Goal: Task Accomplishment & Management: Use online tool/utility

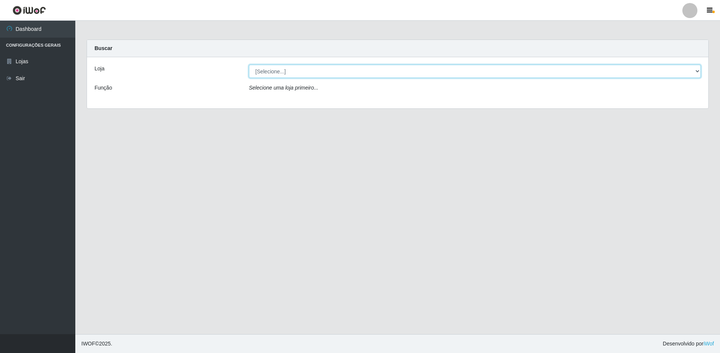
click at [335, 77] on select "[Selecione...] Extrabom - Loja 51 Gaivotas" at bounding box center [475, 71] width 452 height 13
select select "469"
click at [249, 65] on select "[Selecione...] Extrabom - Loja 51 Gaivotas" at bounding box center [475, 71] width 452 height 13
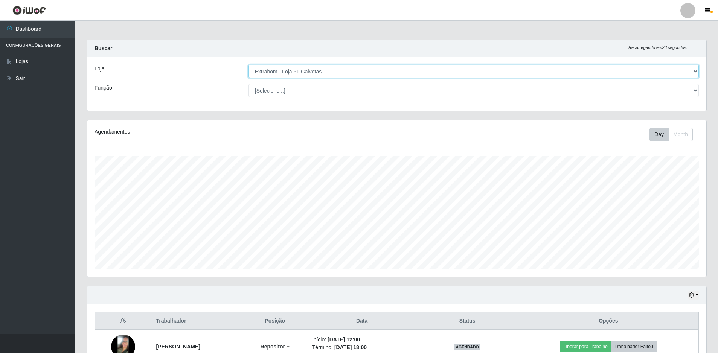
scroll to position [113, 0]
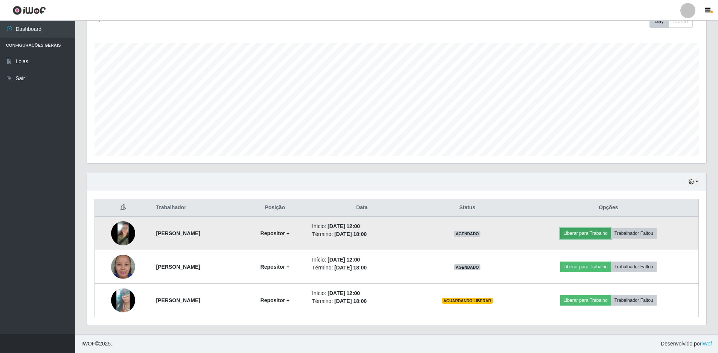
click at [589, 233] on button "Liberar para Trabalho" at bounding box center [585, 233] width 51 height 11
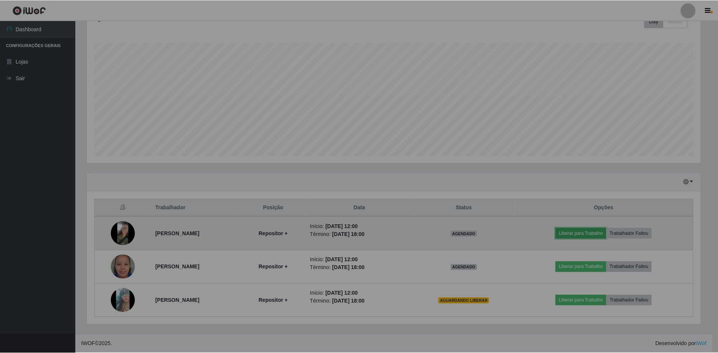
scroll to position [156, 619]
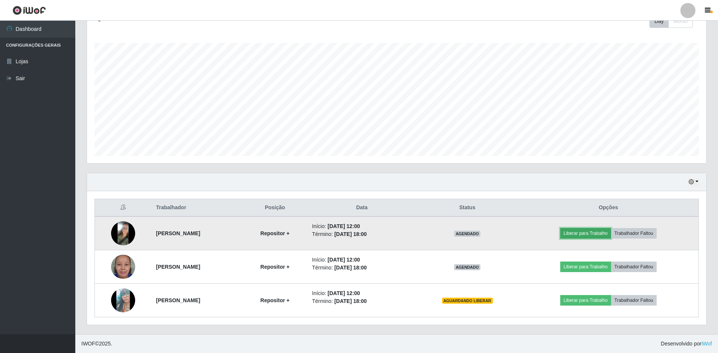
click at [581, 230] on button "Liberar para Trabalho" at bounding box center [585, 233] width 51 height 11
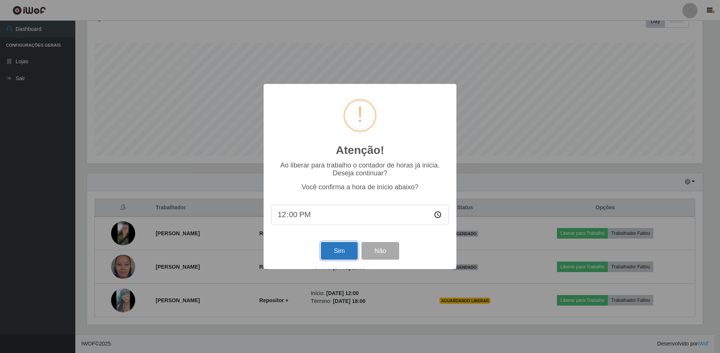
click at [345, 257] on button "Sim" at bounding box center [339, 251] width 37 height 18
click at [345, 257] on div "Atenção! × Ao liberar para trabalho o contador de horas já inicia. Deseja conti…" at bounding box center [360, 176] width 720 height 353
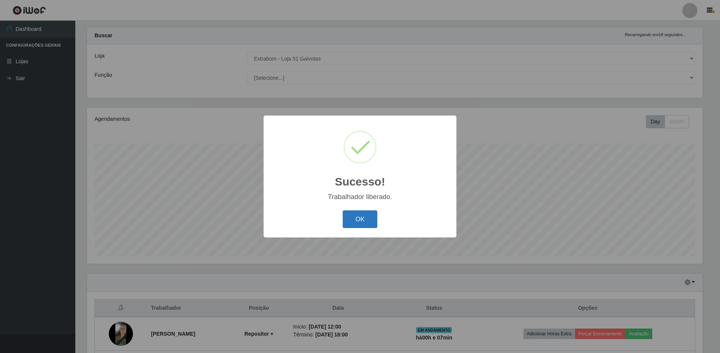
click at [366, 219] on button "OK" at bounding box center [360, 219] width 35 height 18
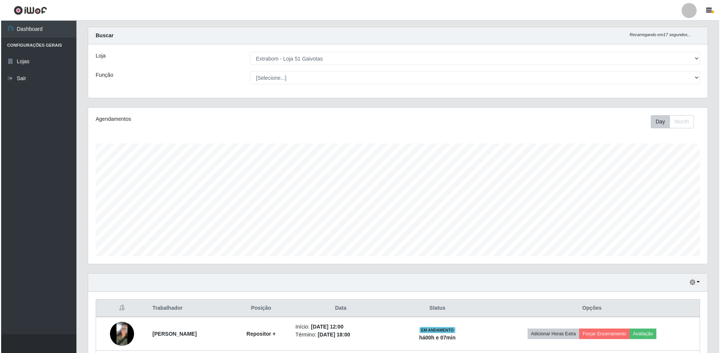
scroll to position [113, 0]
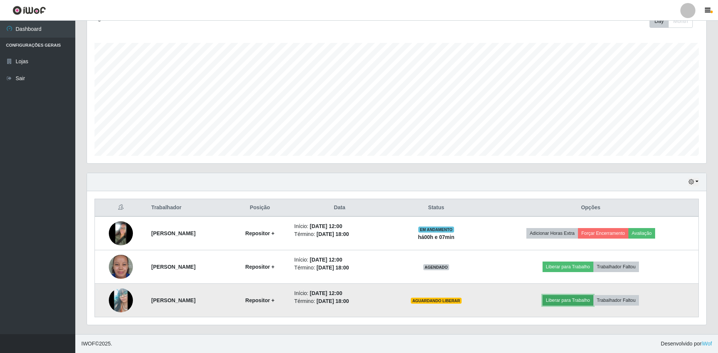
click at [573, 300] on button "Liberar para Trabalho" at bounding box center [568, 300] width 51 height 11
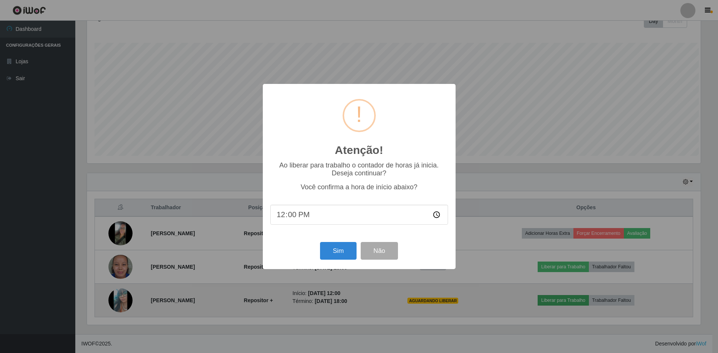
scroll to position [156, 616]
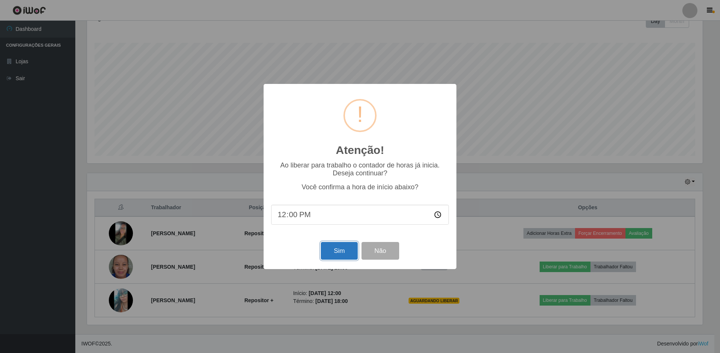
click at [349, 256] on button "Sim" at bounding box center [339, 251] width 37 height 18
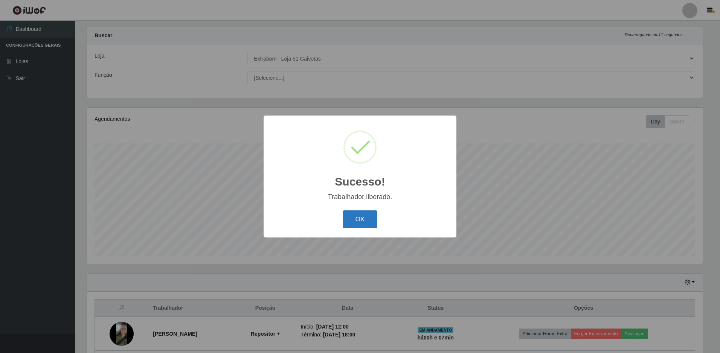
click at [359, 218] on button "OK" at bounding box center [360, 219] width 35 height 18
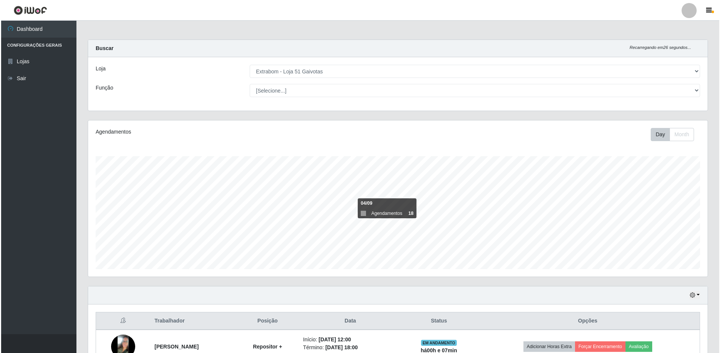
scroll to position [113, 0]
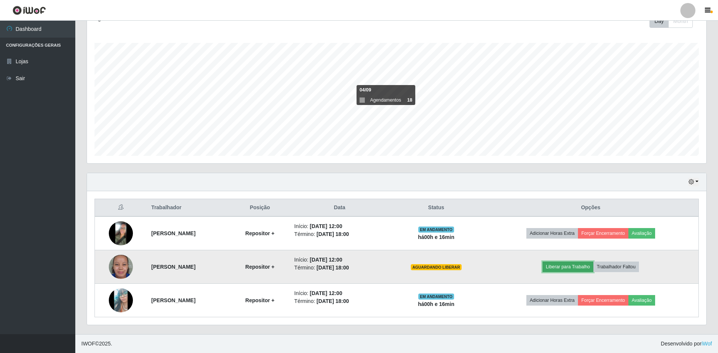
click at [586, 269] on button "Liberar para Trabalho" at bounding box center [568, 267] width 51 height 11
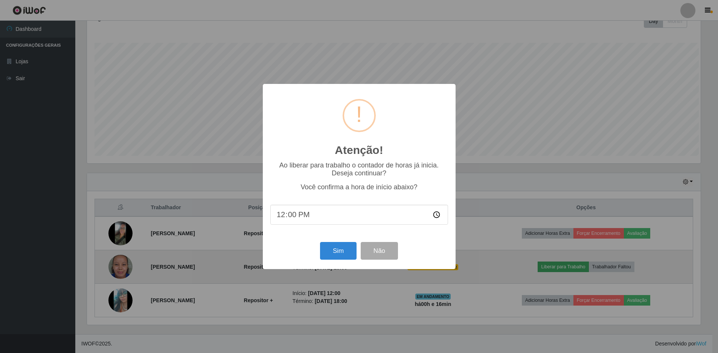
scroll to position [156, 616]
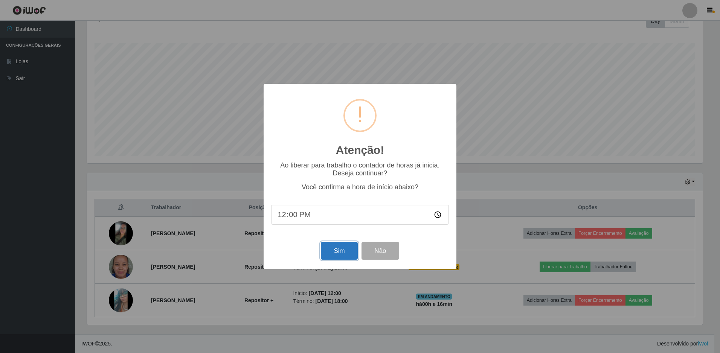
click at [343, 252] on button "Sim" at bounding box center [339, 251] width 37 height 18
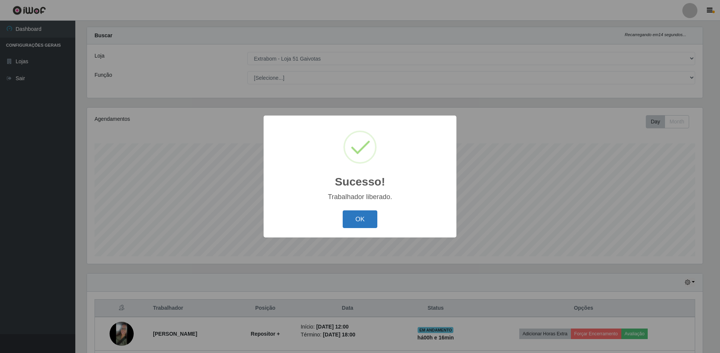
click at [358, 224] on button "OK" at bounding box center [360, 219] width 35 height 18
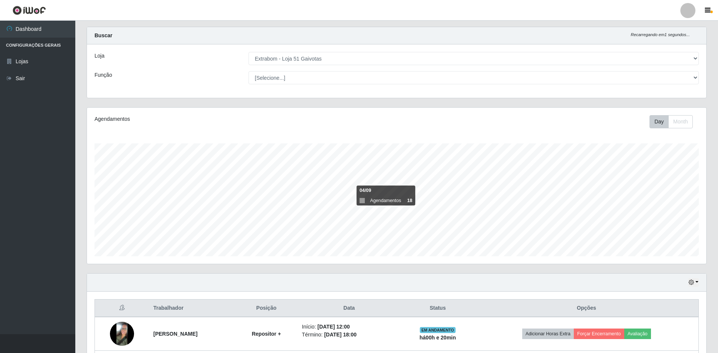
scroll to position [113, 0]
